Goal: Task Accomplishment & Management: Manage account settings

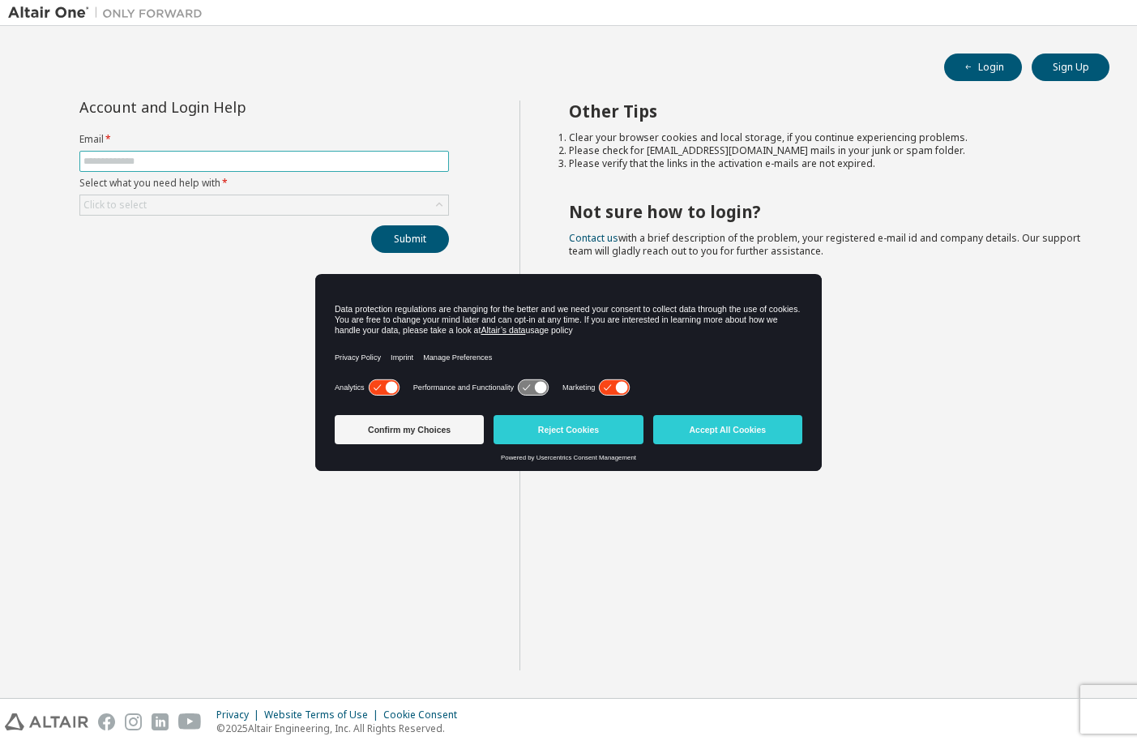
click at [116, 168] on span at bounding box center [264, 161] width 370 height 21
click at [682, 433] on button "Accept All Cookies" at bounding box center [727, 429] width 149 height 29
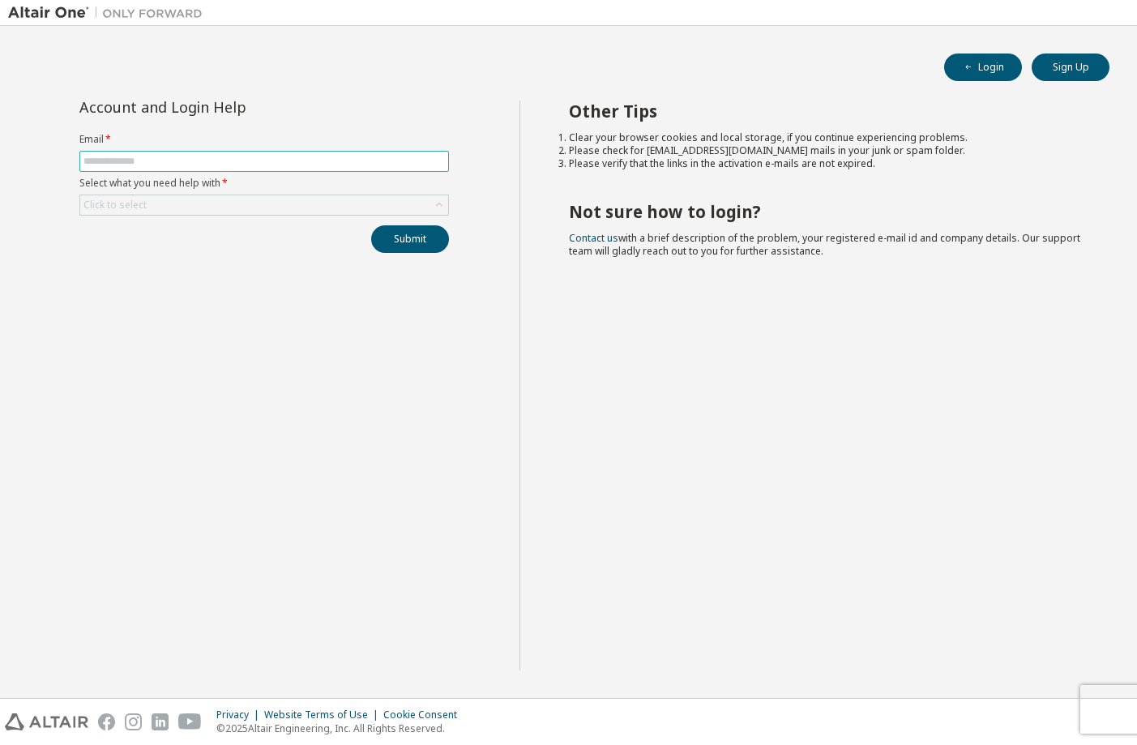
click at [113, 166] on input "text" at bounding box center [263, 161] width 361 height 13
type input "**********"
click at [441, 204] on icon at bounding box center [439, 205] width 16 height 16
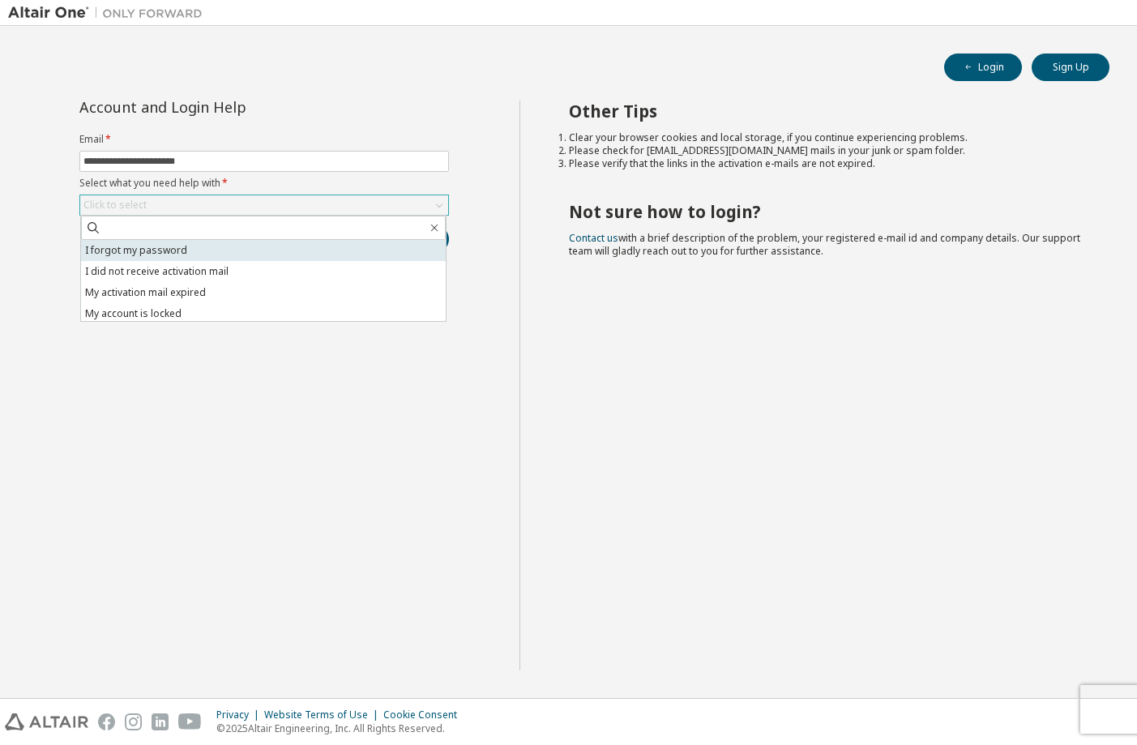
click at [164, 250] on li "I forgot my password" at bounding box center [263, 250] width 365 height 21
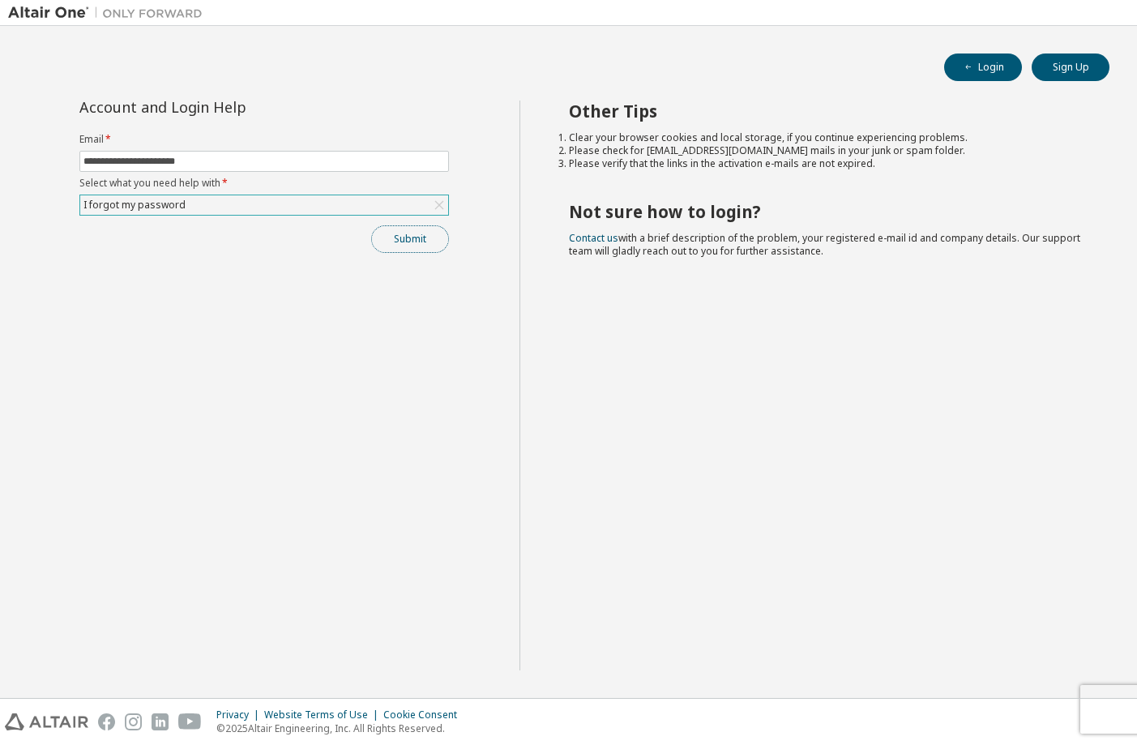
click at [414, 233] on button "Submit" at bounding box center [410, 239] width 78 height 28
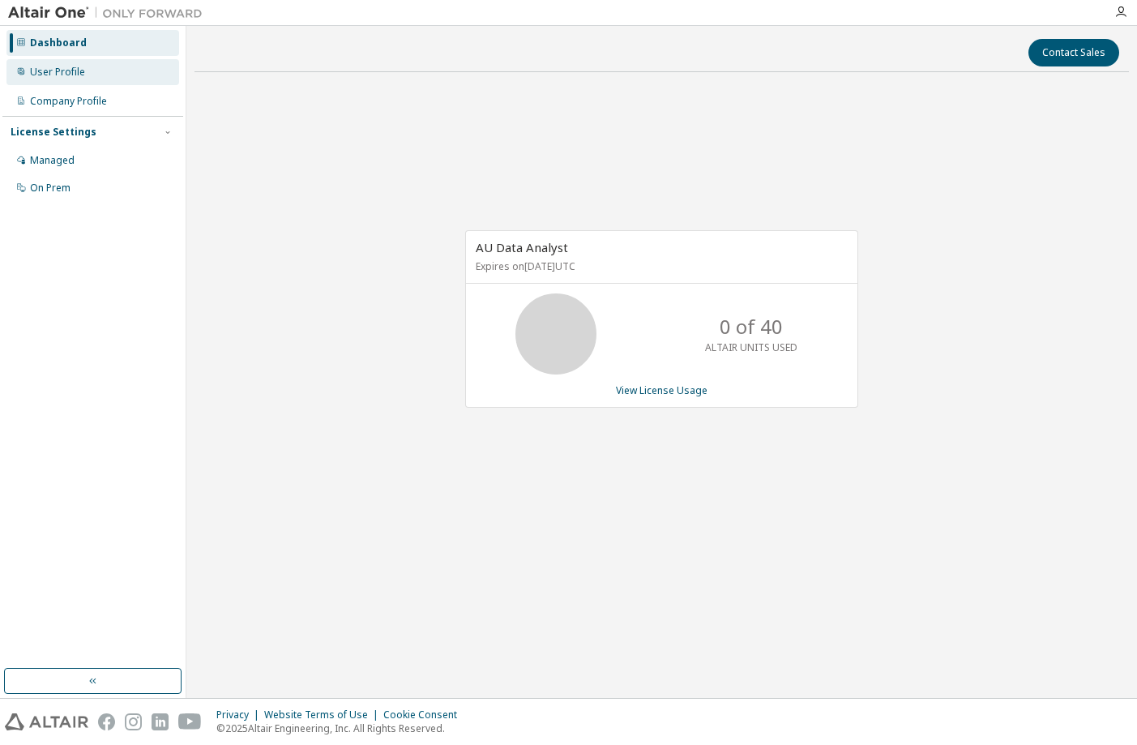
click at [71, 64] on div "User Profile" at bounding box center [92, 72] width 173 height 26
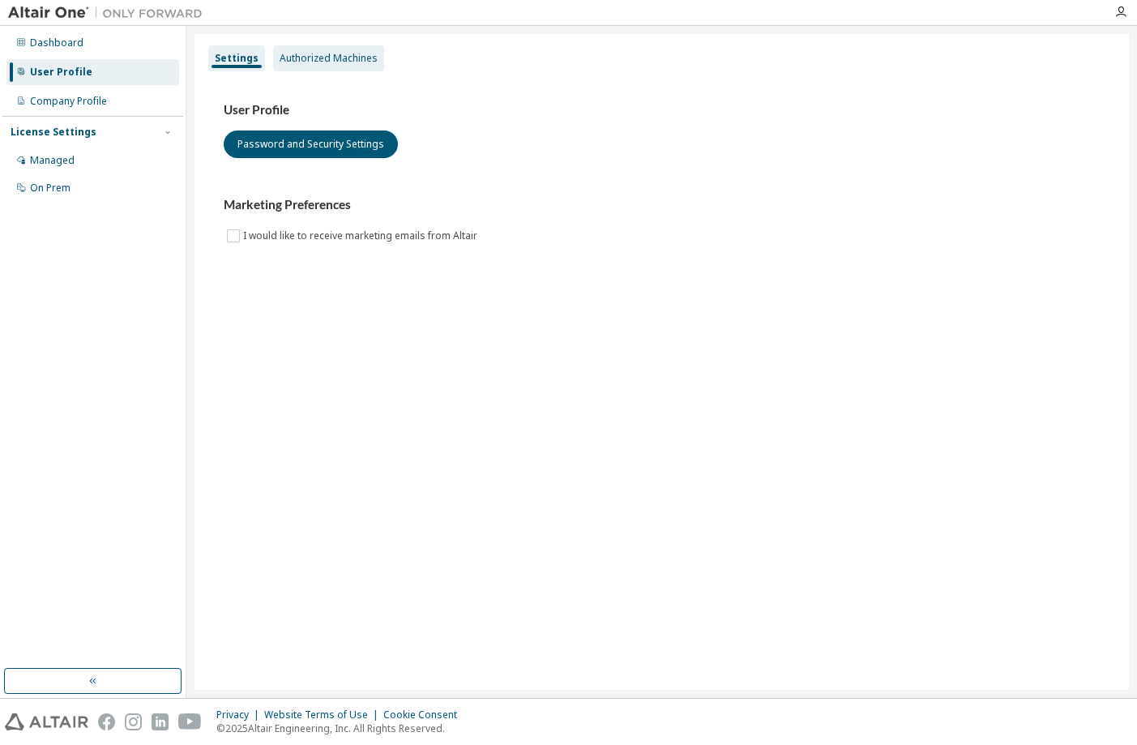
click at [335, 55] on div "Authorized Machines" at bounding box center [329, 58] width 98 height 13
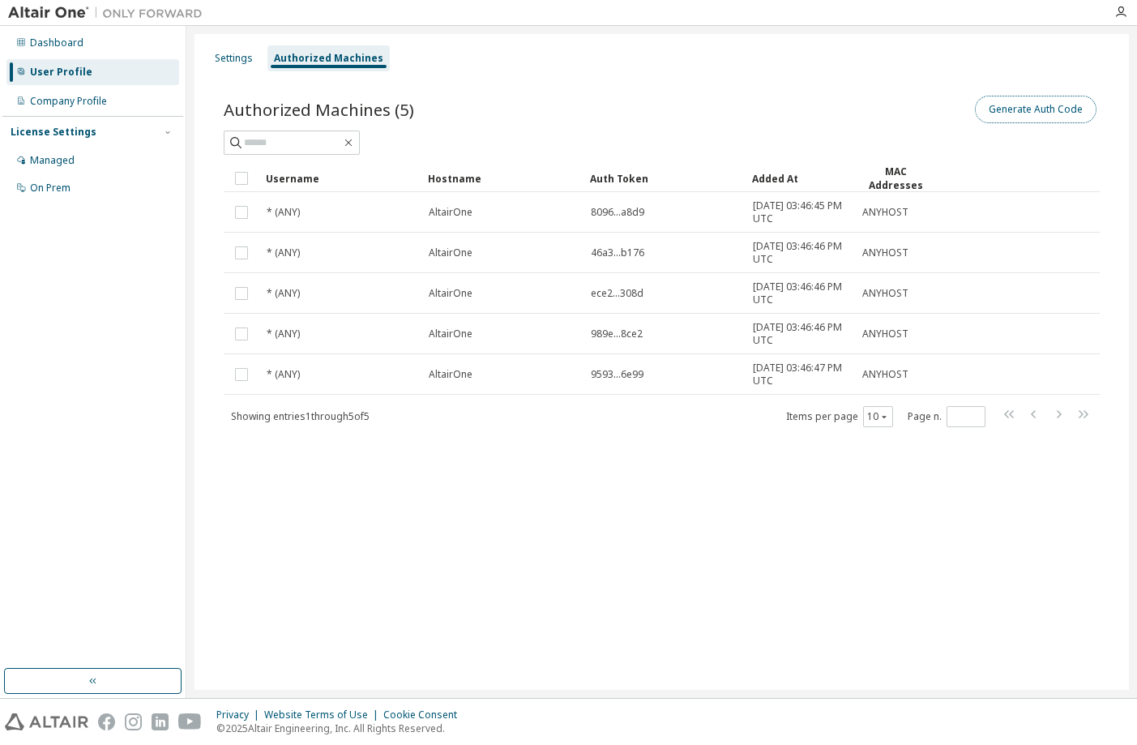
click at [1006, 100] on button "Generate Auth Code" at bounding box center [1036, 110] width 122 height 28
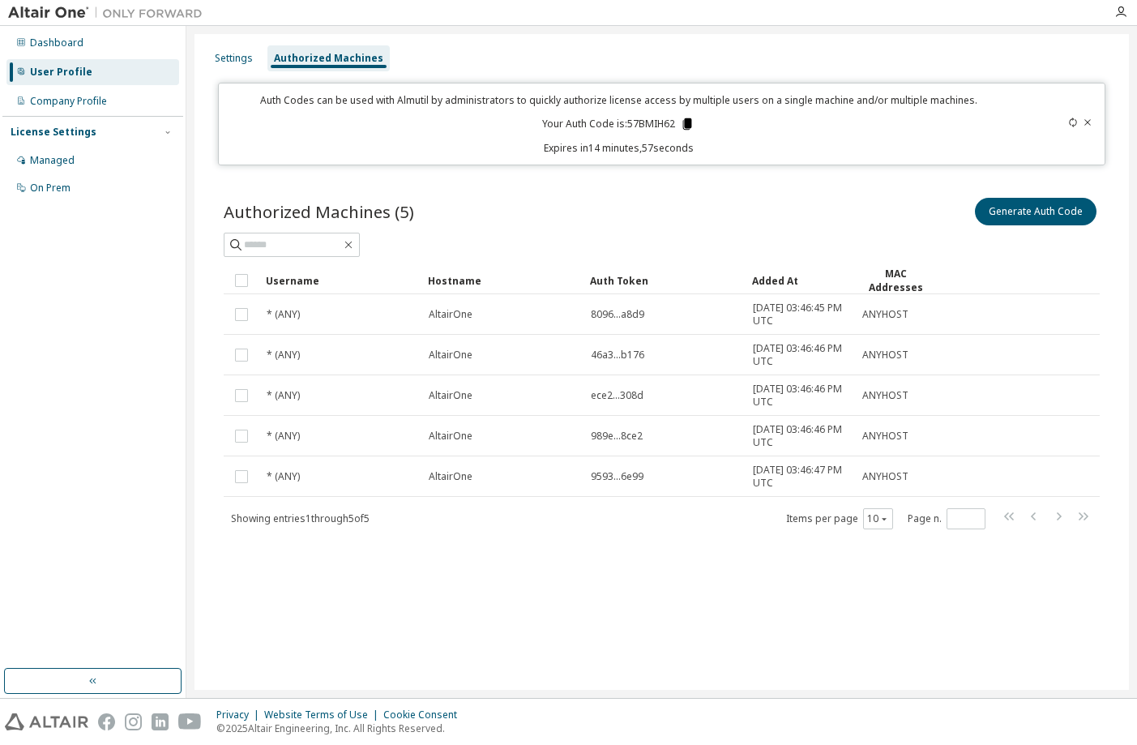
click at [689, 126] on icon at bounding box center [687, 123] width 9 height 11
